Goal: Check status: Check status

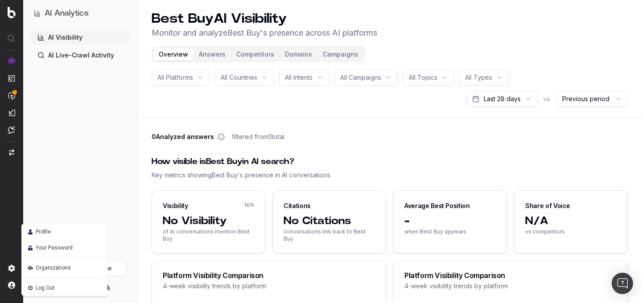
click at [35, 287] on img at bounding box center [30, 288] width 11 height 11
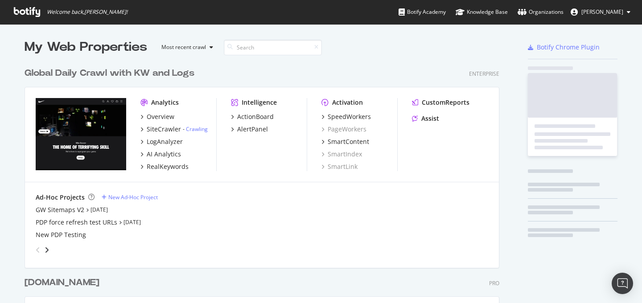
scroll to position [521, 482]
